Goal: Browse casually

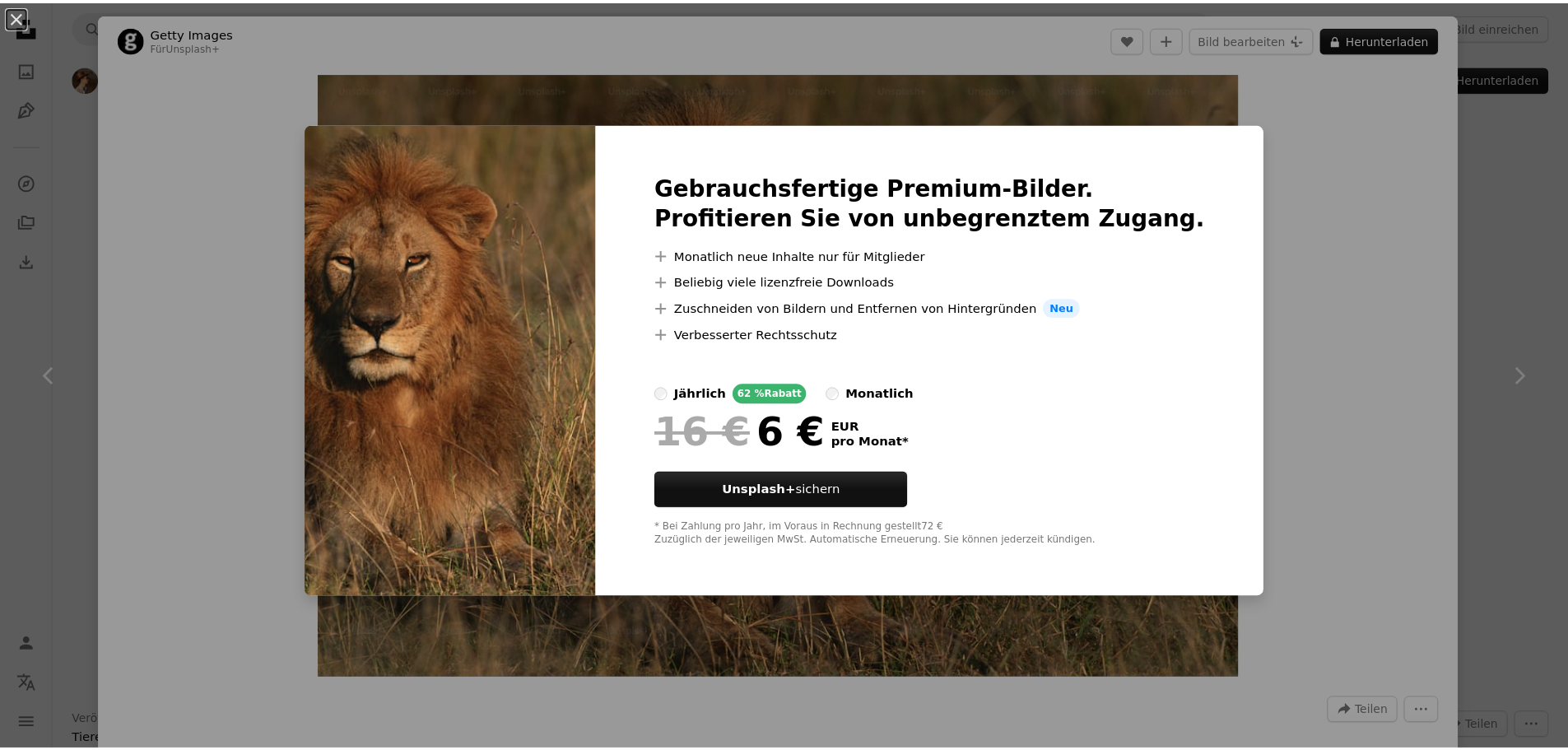
scroll to position [4197, 0]
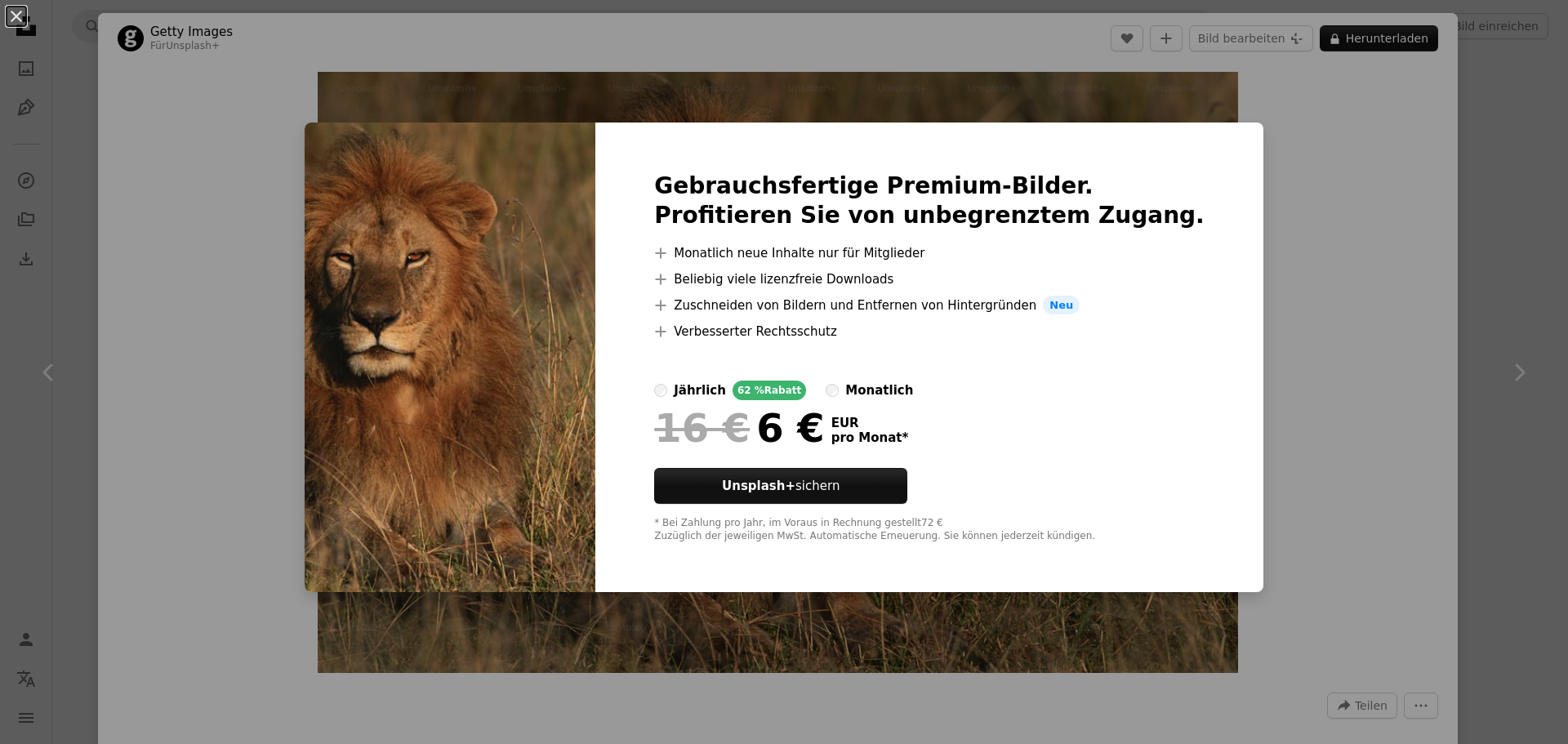
click at [1343, 116] on div "An X shape Gebrauchsfertige Premium-Bilder. Profitieren Sie von unbegrenztem Zu…" at bounding box center [784, 372] width 1568 height 744
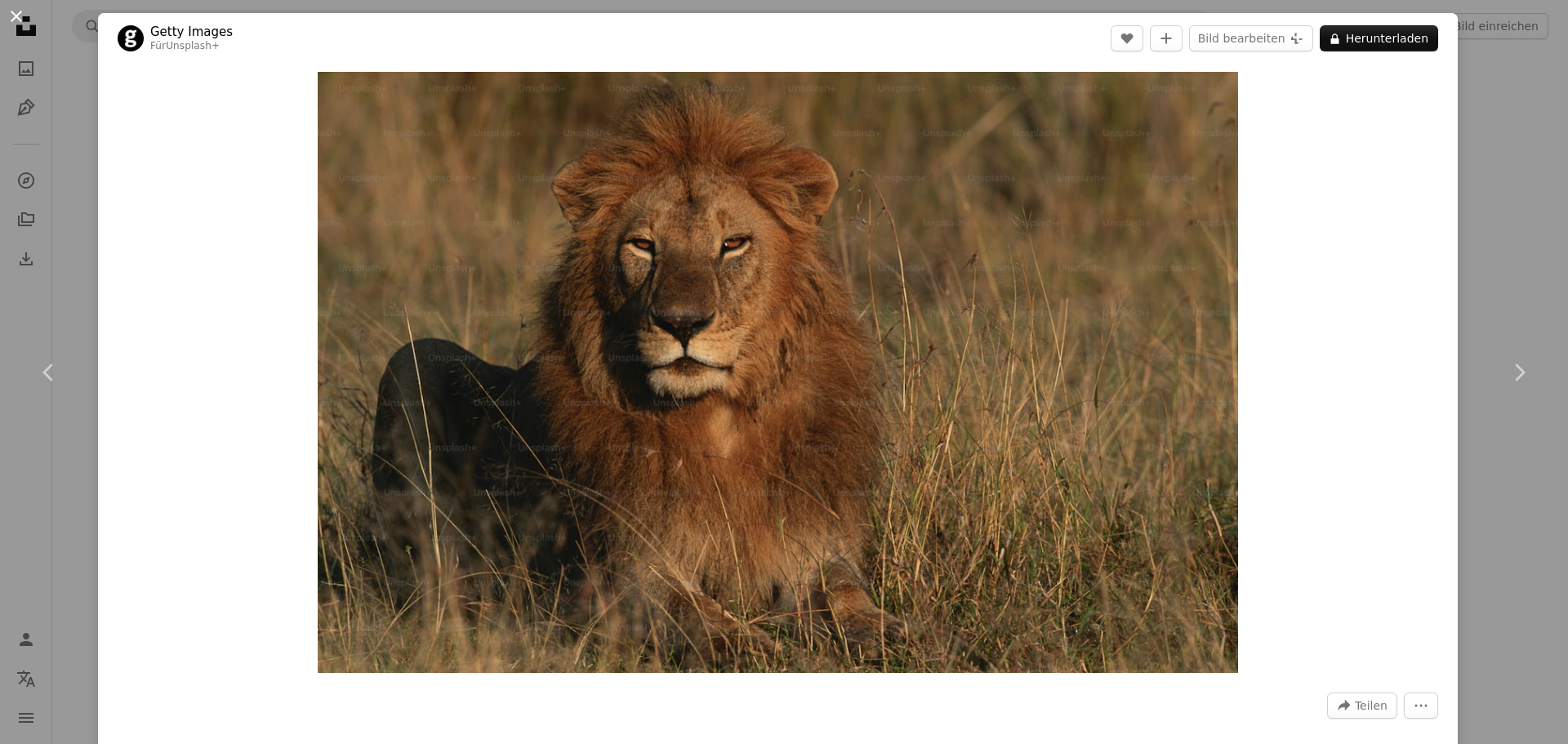
click at [19, 12] on button "An X shape" at bounding box center [16, 16] width 20 height 20
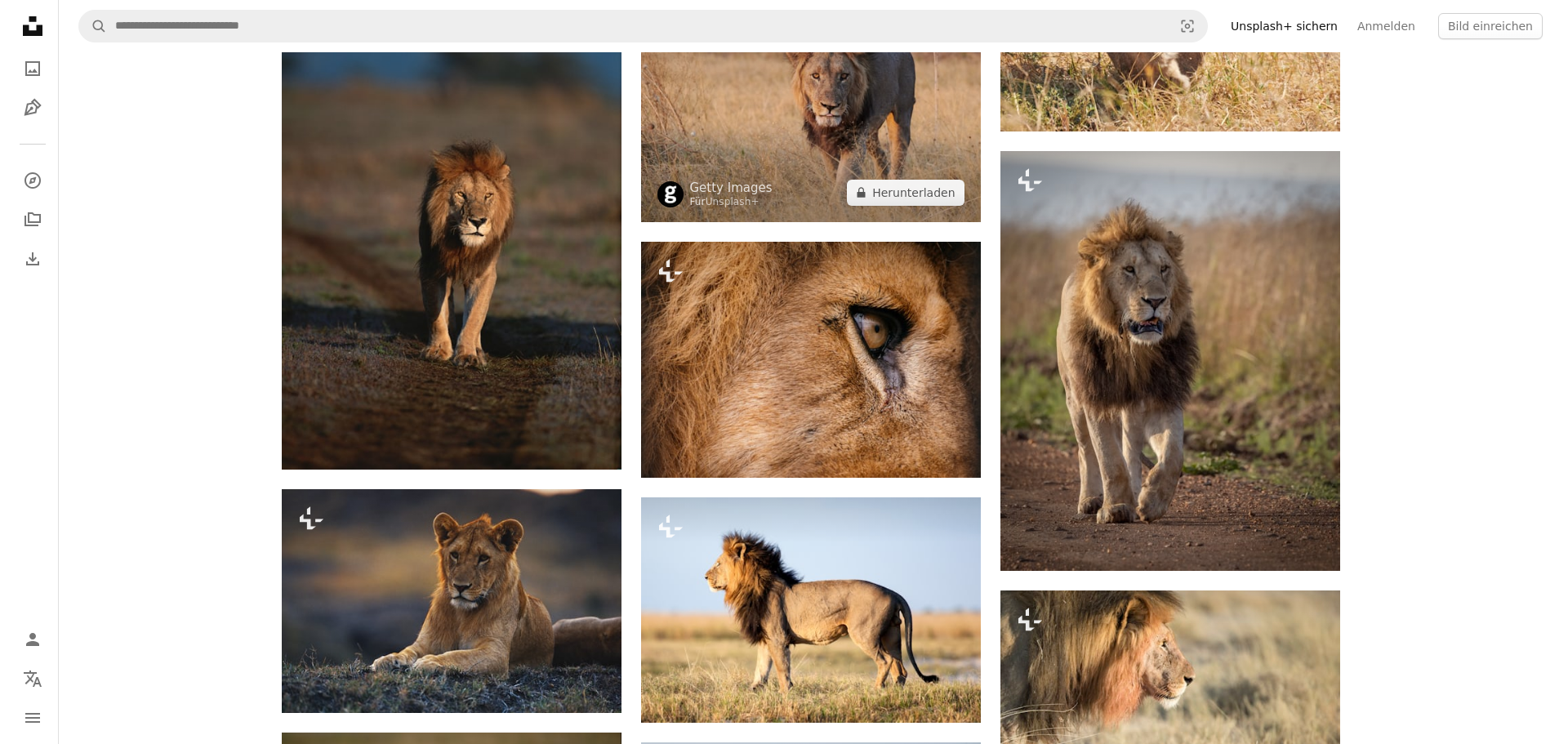
scroll to position [4408, 0]
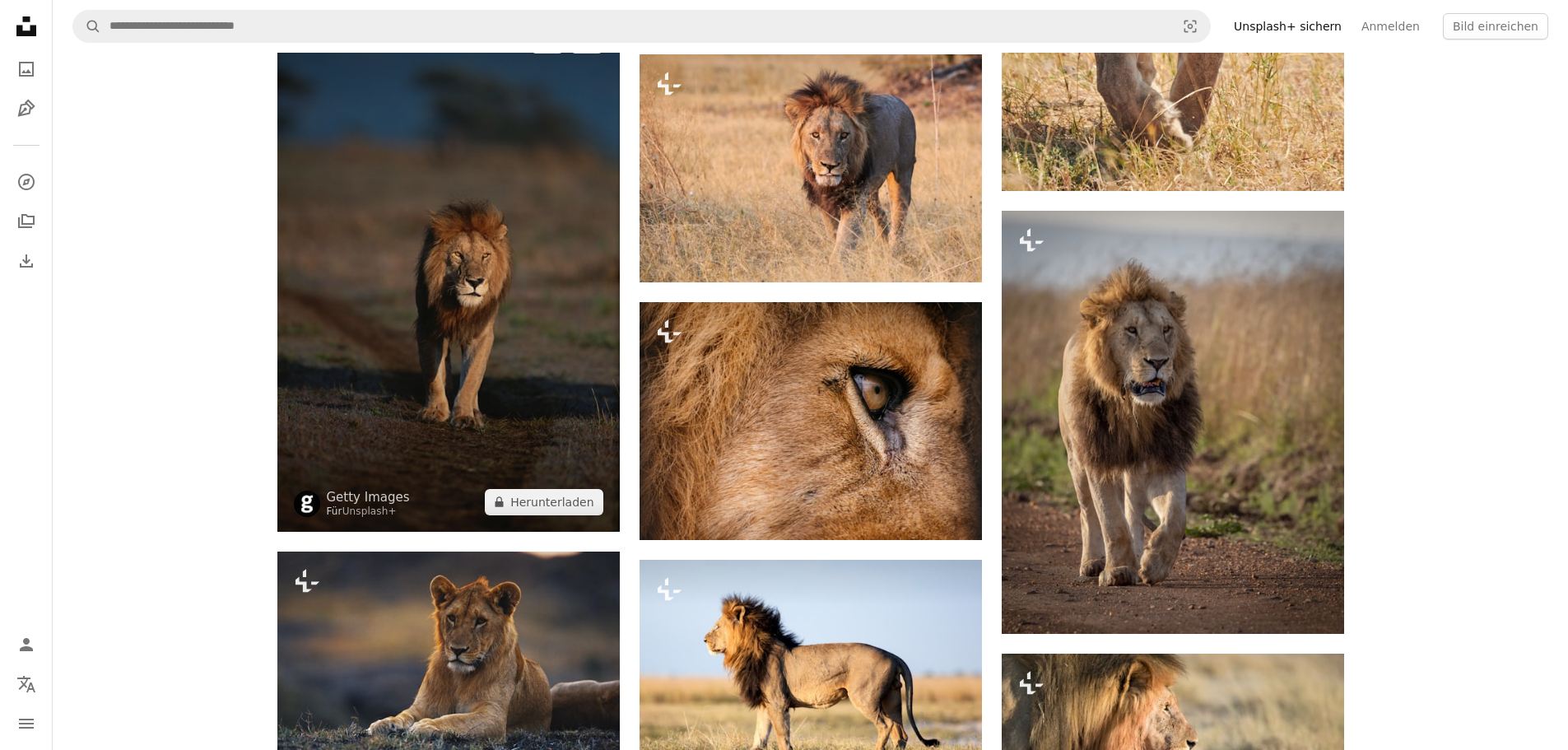
click at [496, 314] on img at bounding box center [448, 270] width 343 height 521
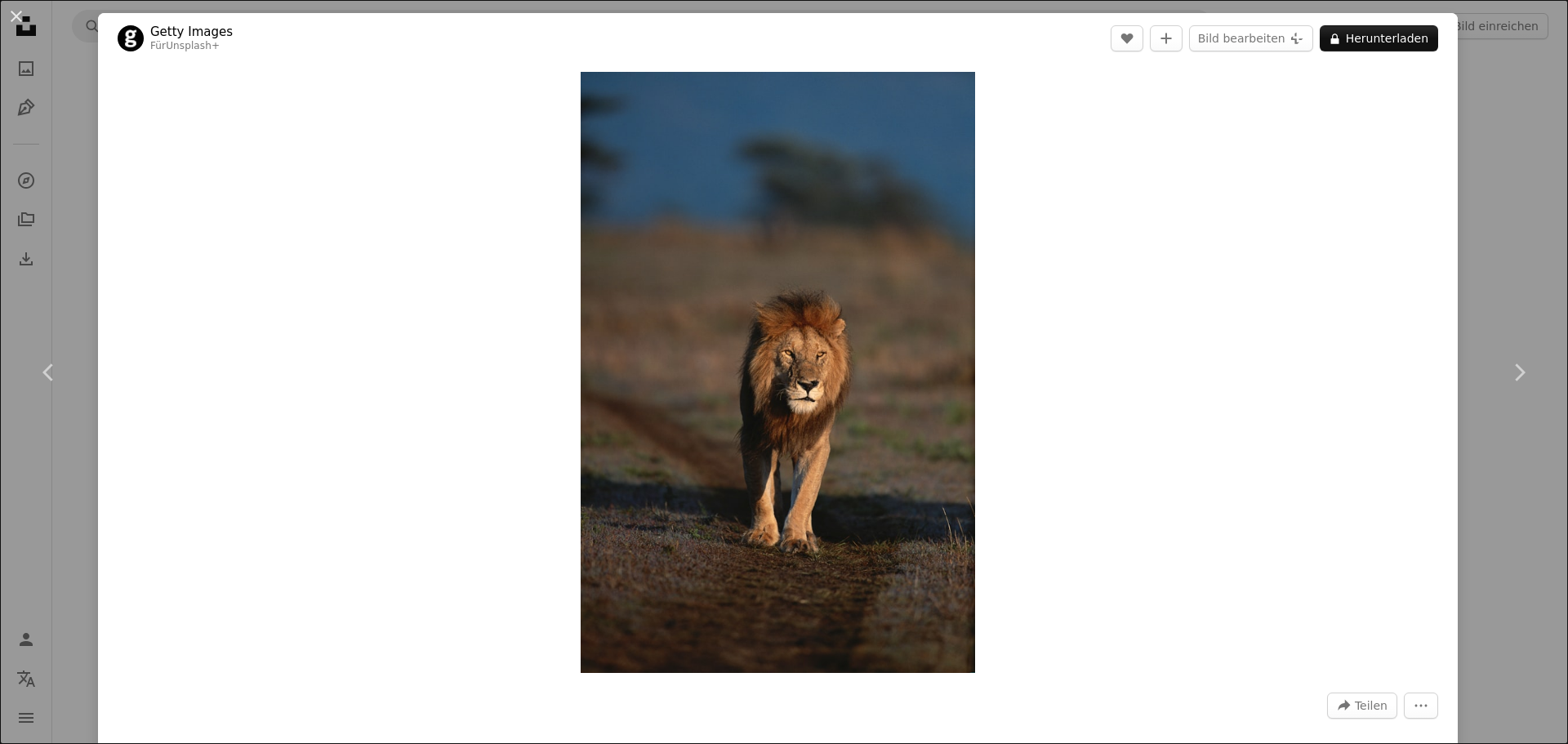
scroll to position [4410, 0]
click at [1265, 709] on div "A forward-right arrow Teilen More Actions" at bounding box center [778, 705] width 1321 height 26
click at [1246, 364] on div "Zoom in" at bounding box center [777, 372] width 1359 height 617
click at [22, 11] on button "An X shape" at bounding box center [16, 16] width 20 height 20
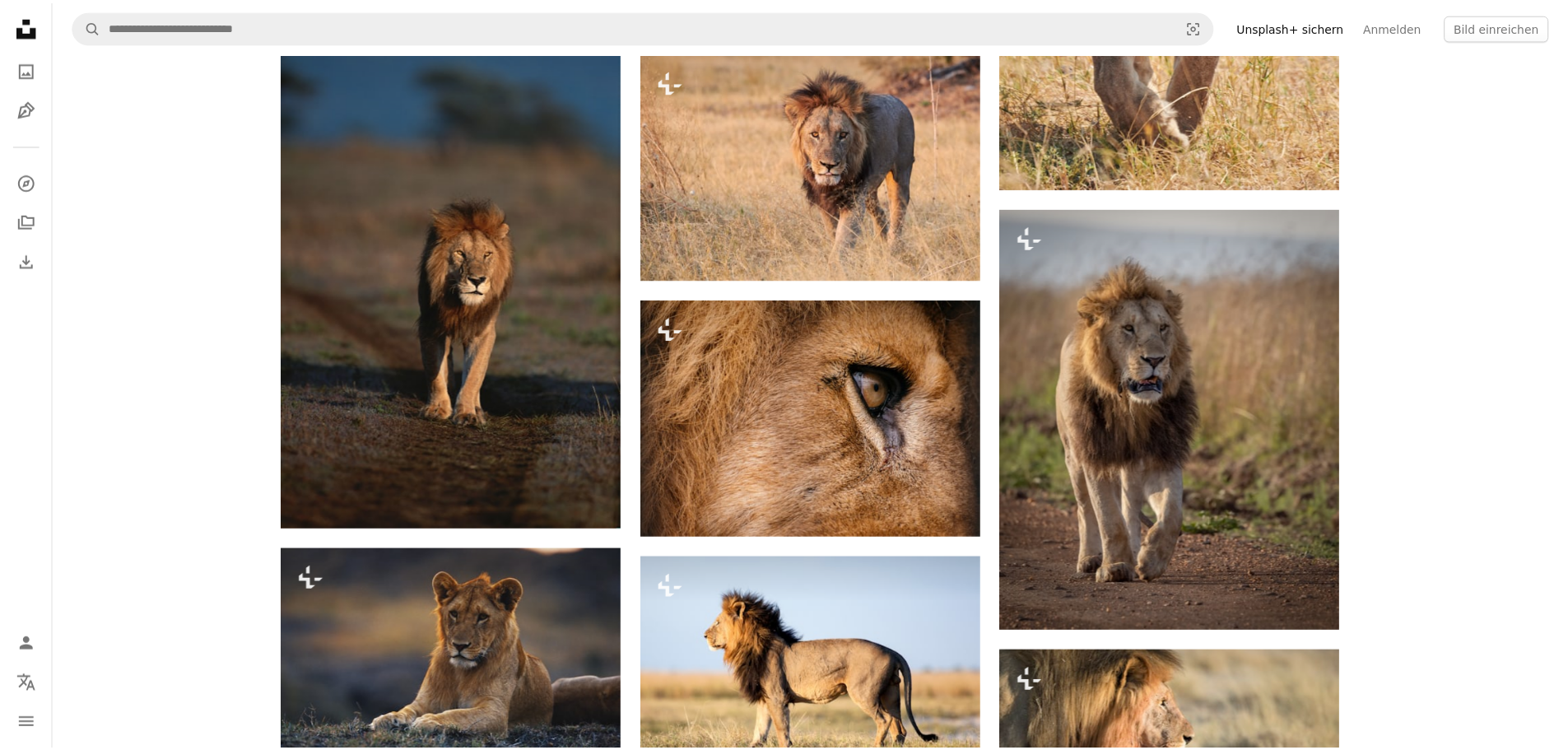
scroll to position [4443, 0]
